Goal: Navigation & Orientation: Find specific page/section

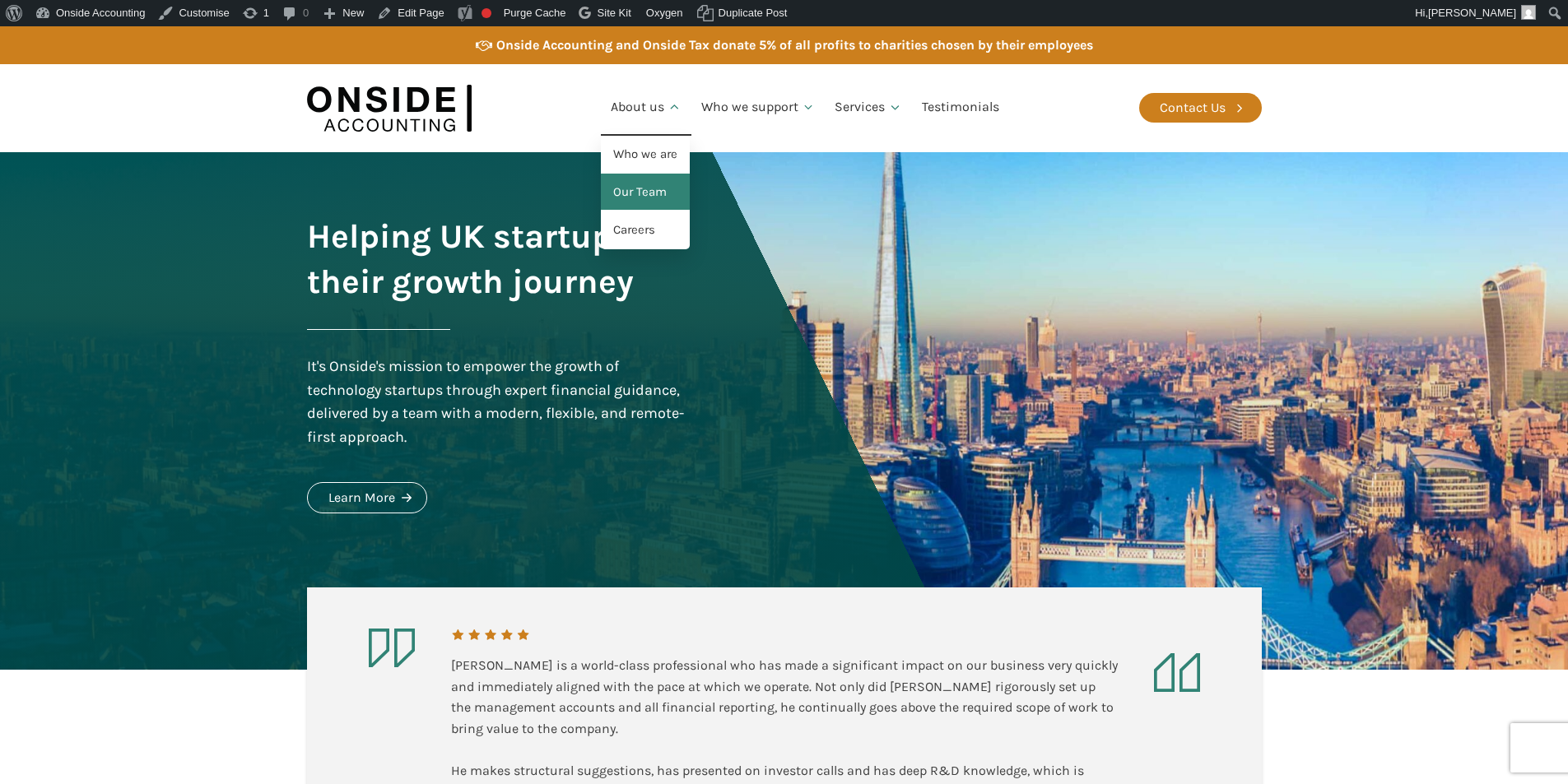
click at [646, 191] on link "Our Team" at bounding box center [645, 193] width 89 height 38
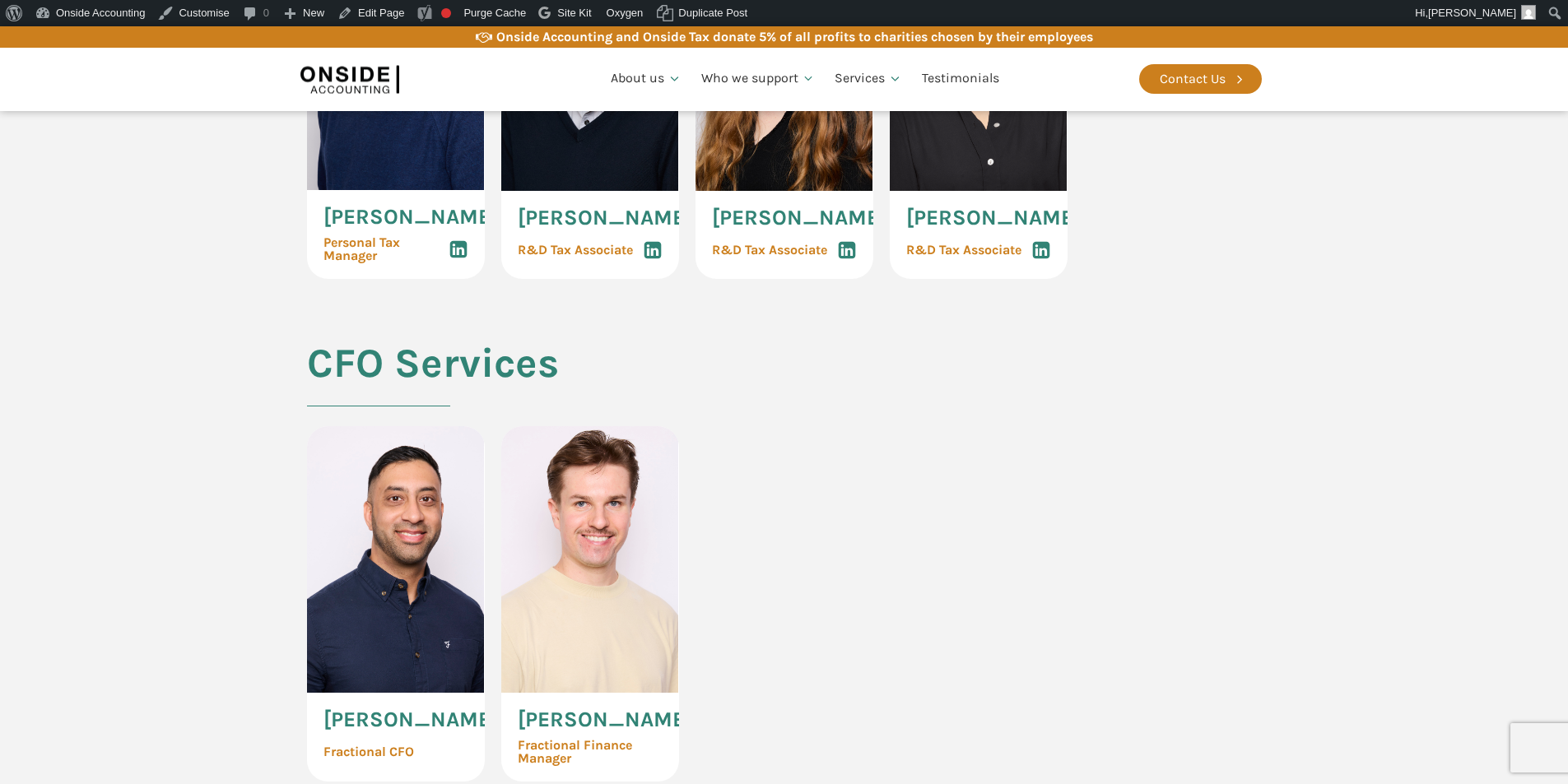
scroll to position [3619, 0]
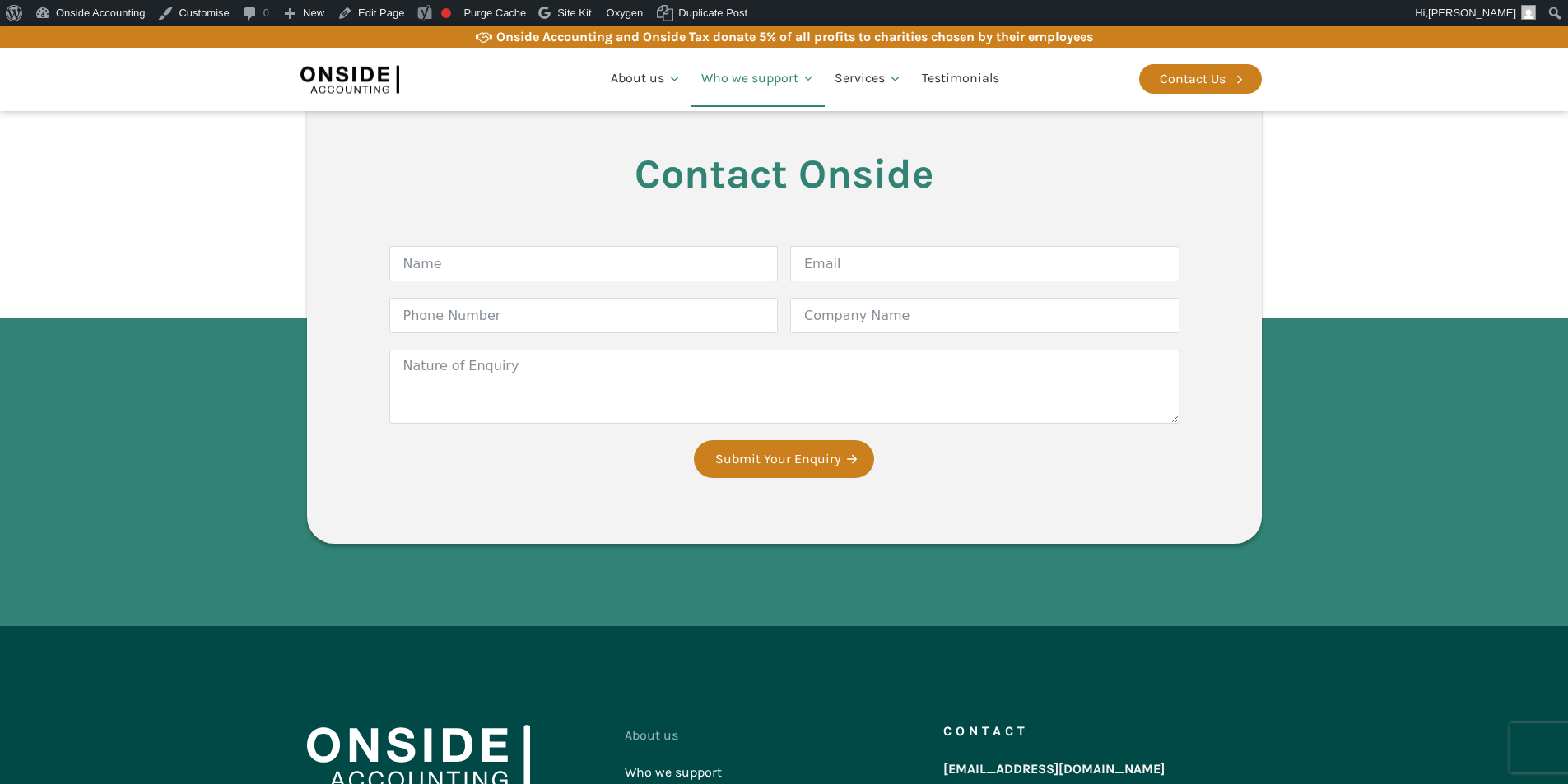
scroll to position [1809, 0]
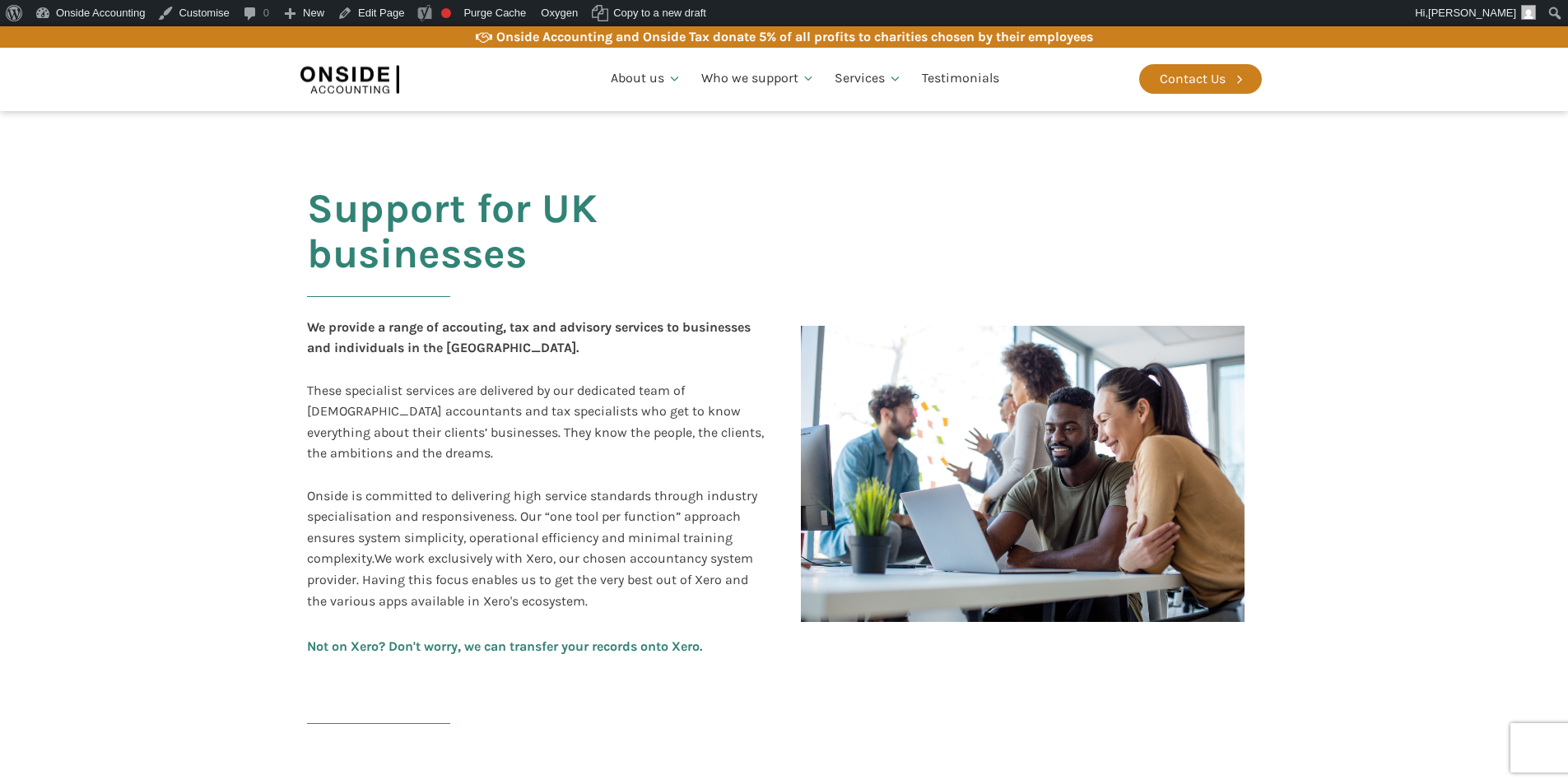
scroll to position [247, 0]
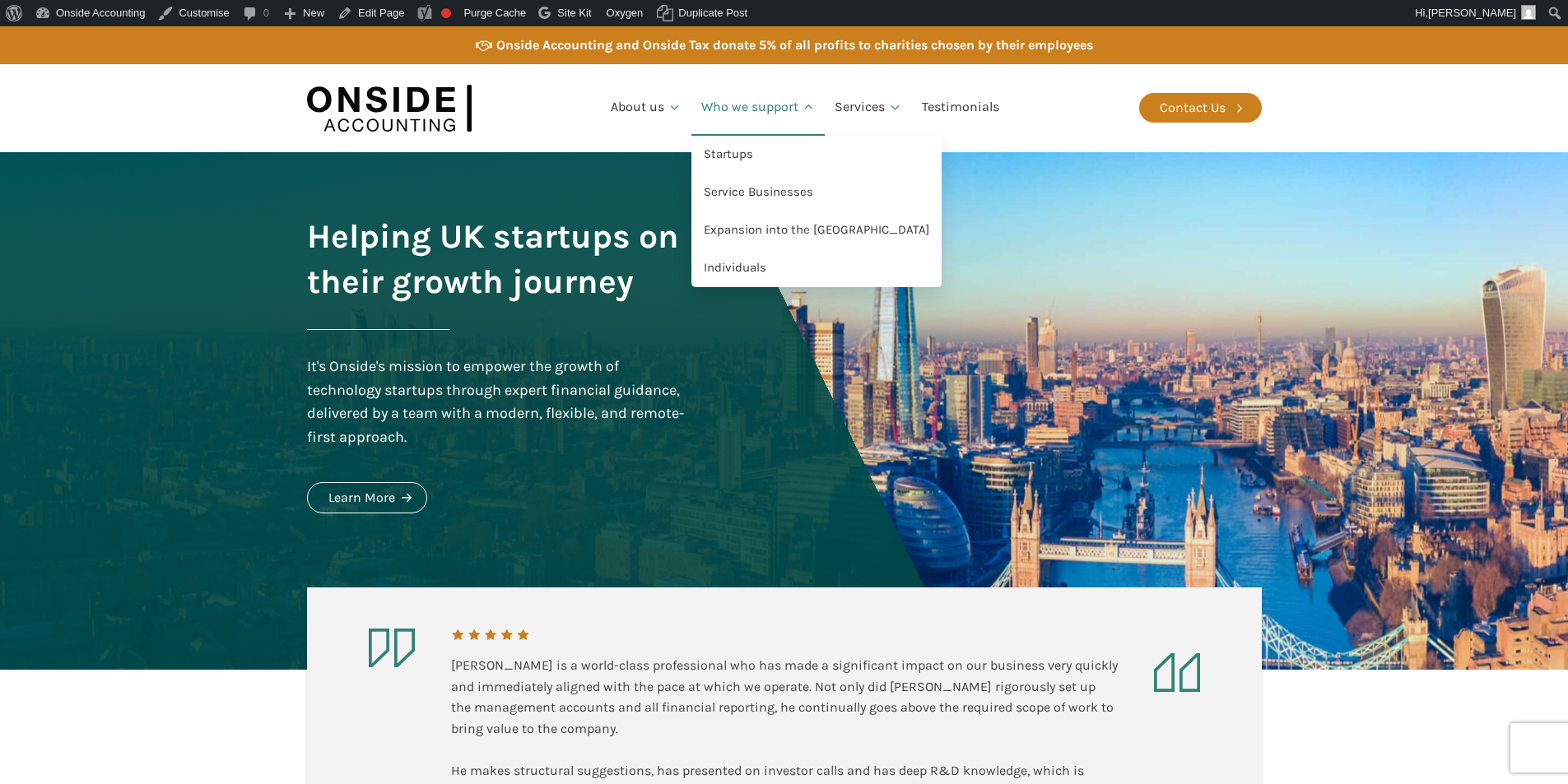
click at [745, 111] on link "Who we support" at bounding box center [758, 107] width 134 height 56
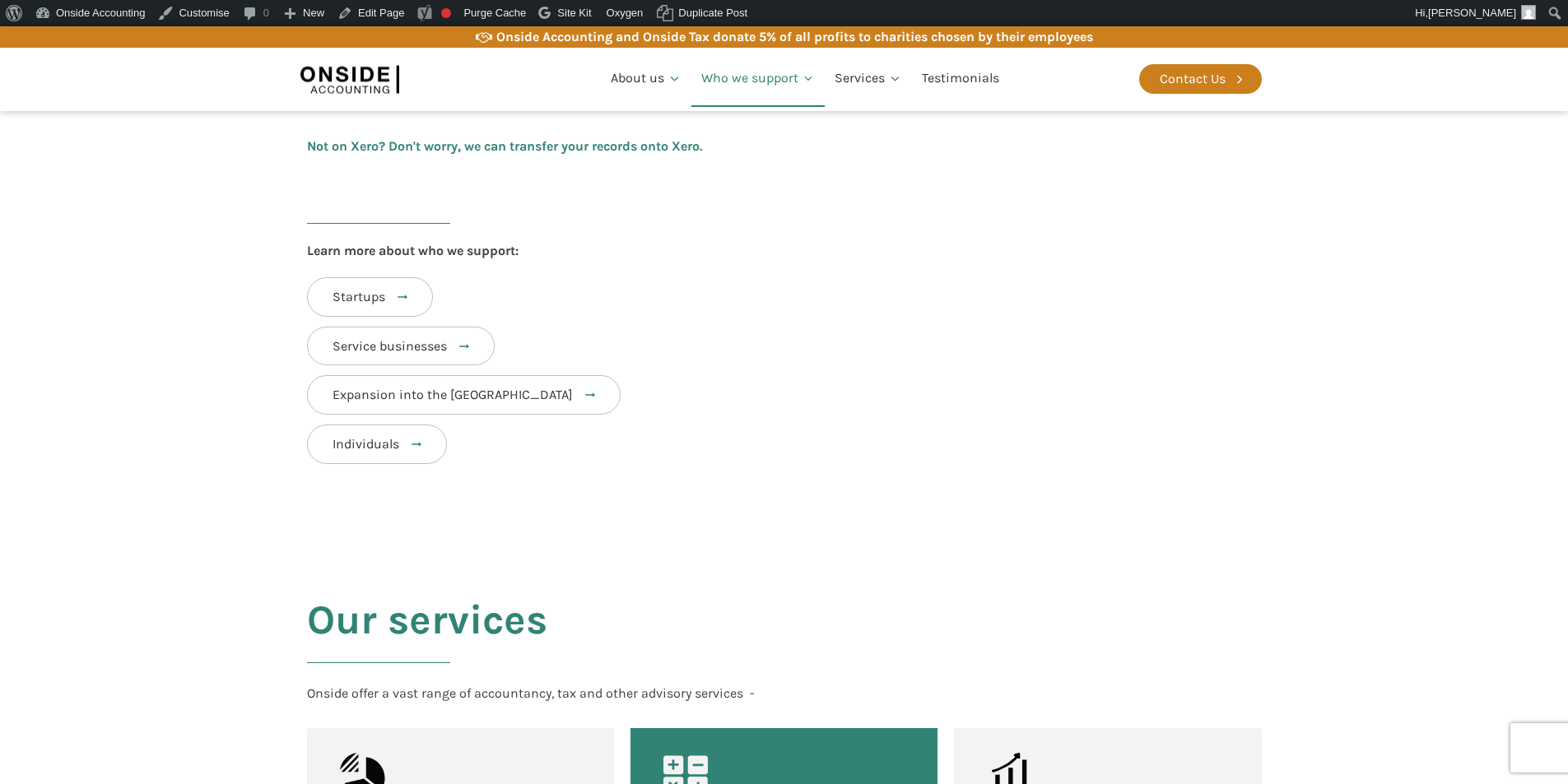
scroll to position [822, 0]
